Goal: Information Seeking & Learning: Learn about a topic

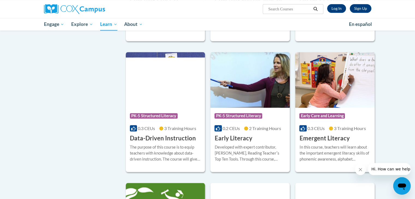
scroll to position [502, 0]
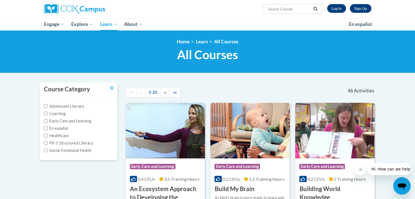
click at [299, 6] on input "Search..." at bounding box center [290, 9] width 44 height 7
type input "early literacy and print awareness"
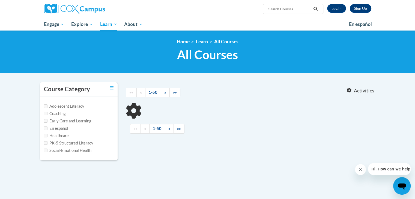
type input "early literacy and print awareness"
